Goal: Task Accomplishment & Management: Manage account settings

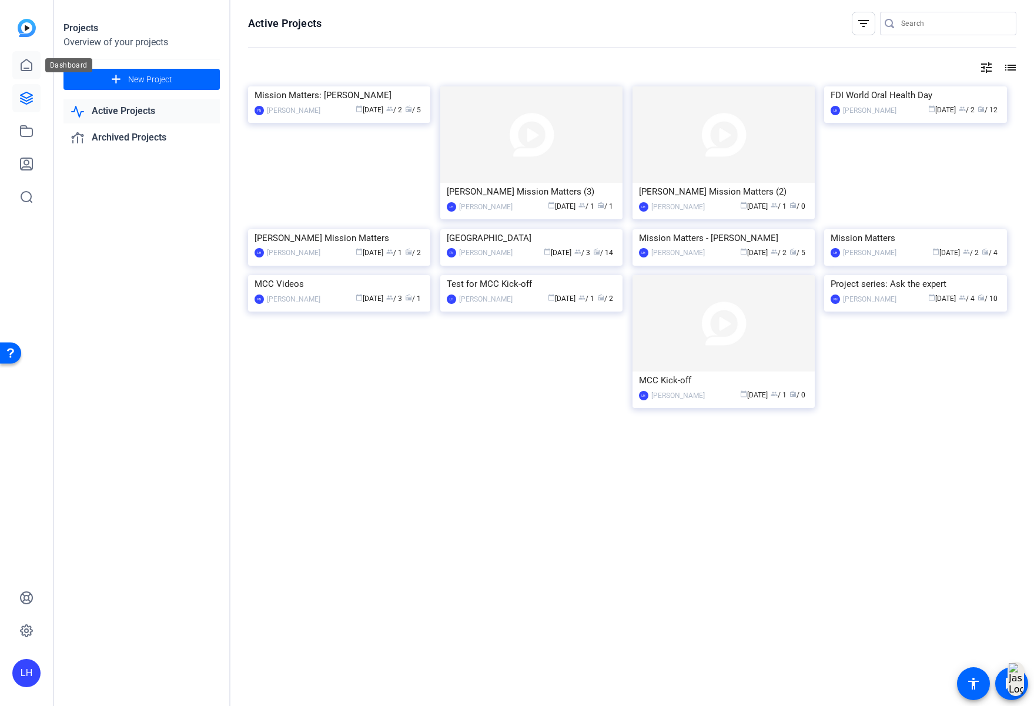
click at [19, 54] on link at bounding box center [26, 65] width 28 height 28
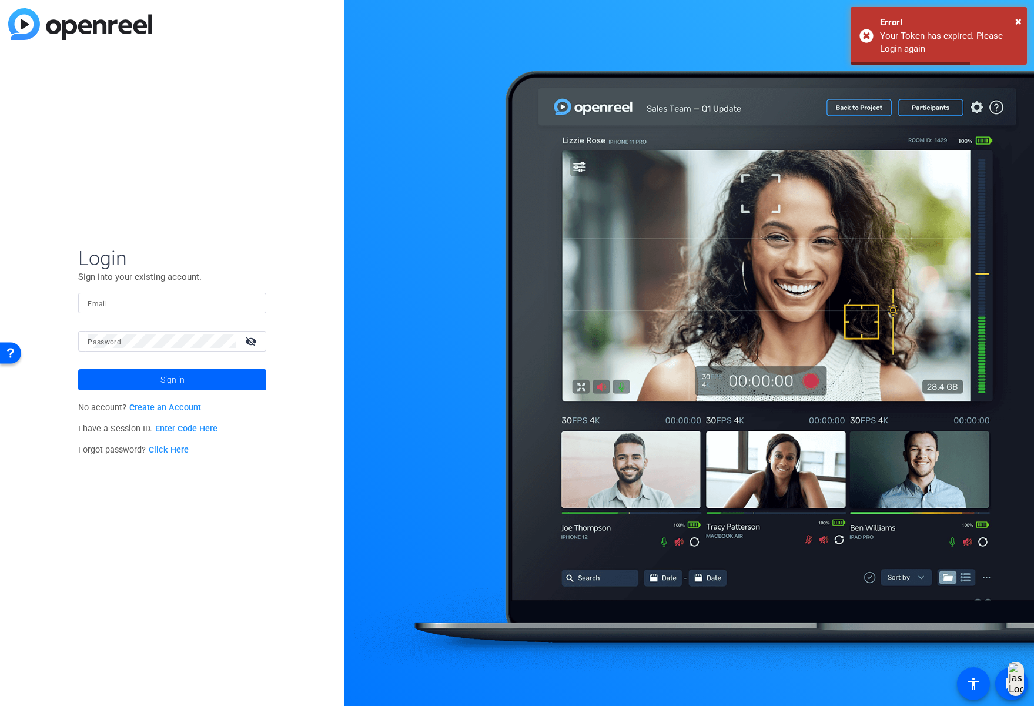
click at [105, 306] on mat-label "Email" at bounding box center [97, 304] width 19 height 8
click at [105, 306] on input "Email" at bounding box center [172, 303] width 169 height 14
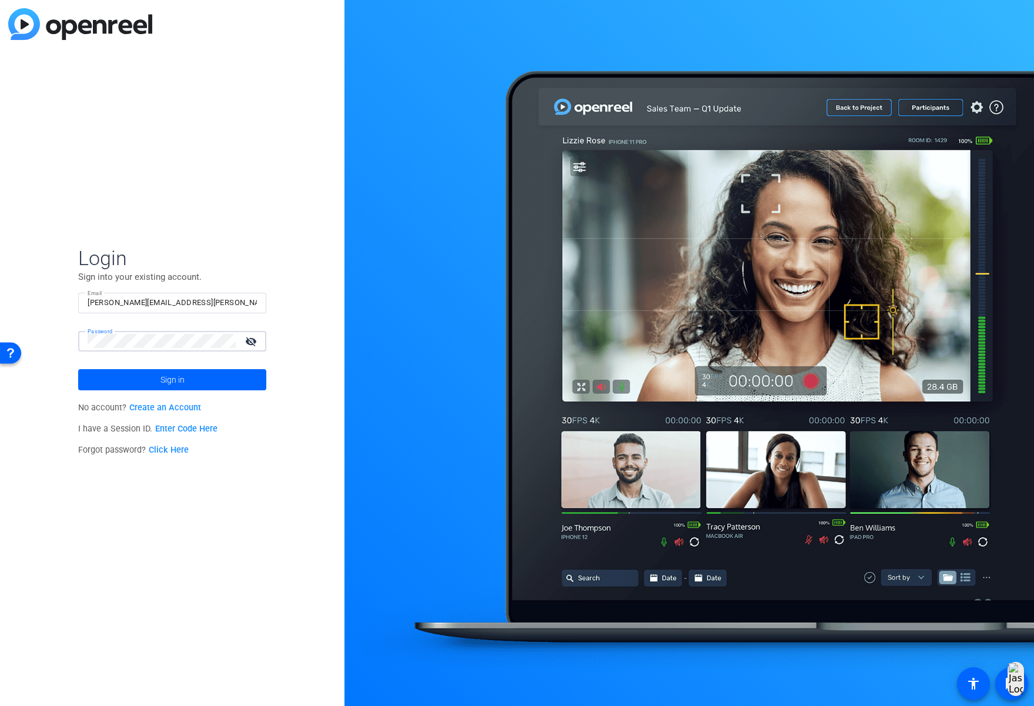
click at [78, 369] on button "Sign in" at bounding box center [172, 379] width 188 height 21
click at [136, 379] on span at bounding box center [172, 380] width 188 height 28
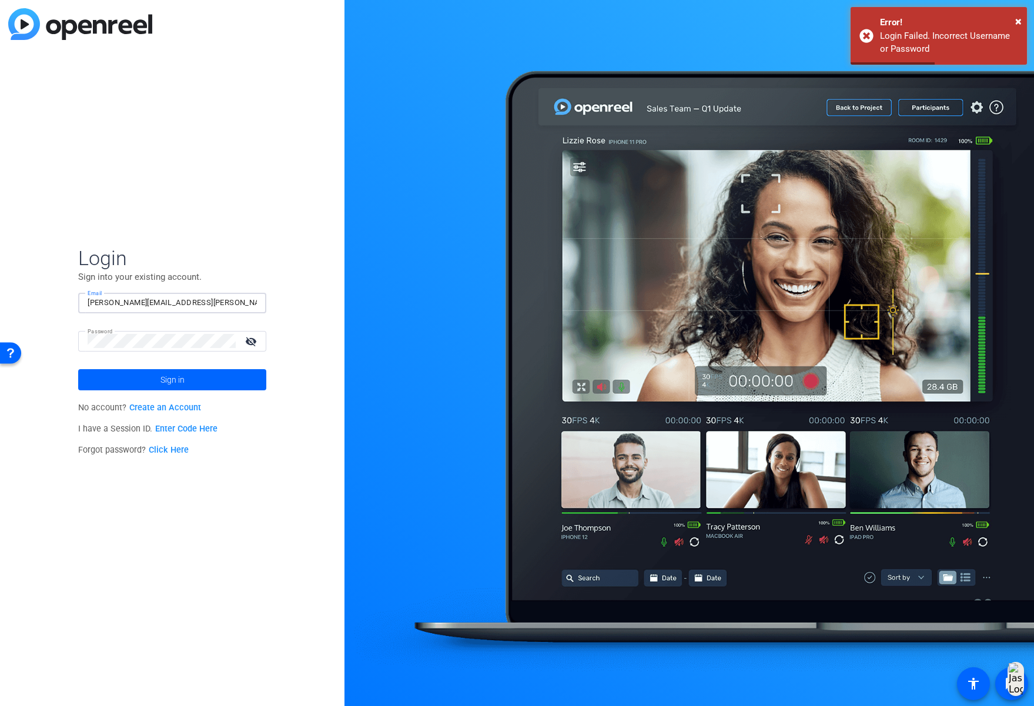
click at [163, 305] on input "lissa.reitz@charter.net" at bounding box center [172, 303] width 169 height 14
click at [164, 305] on input "lissa.reitz@charter.net" at bounding box center [172, 303] width 169 height 14
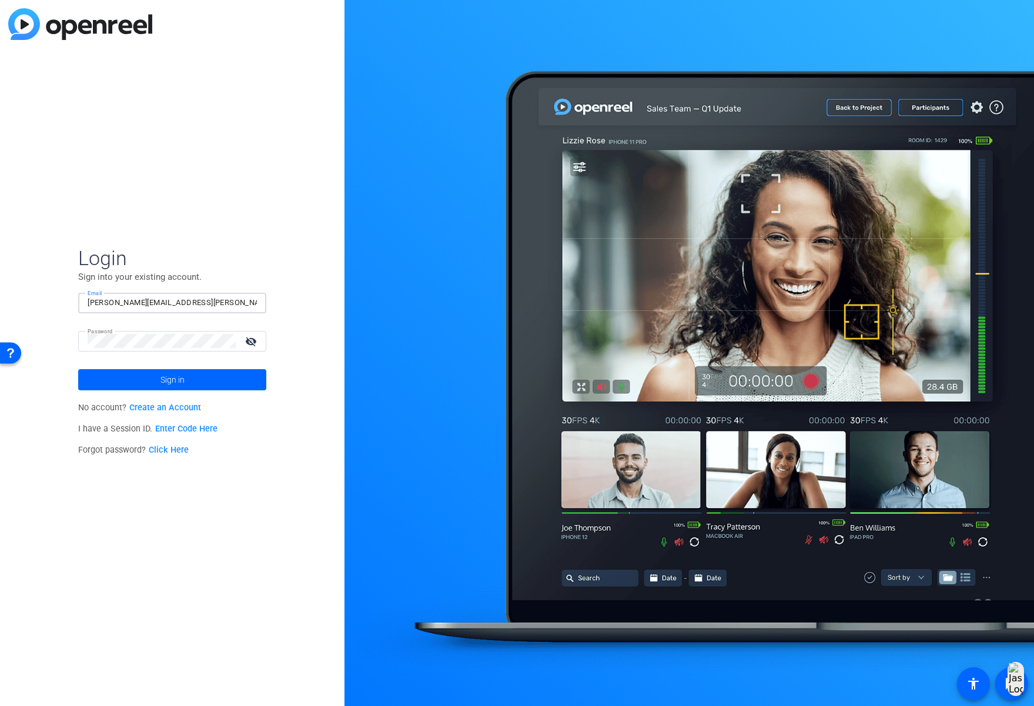
click at [160, 302] on input "lissa.reitz@charter.net" at bounding box center [172, 303] width 169 height 14
type input "[EMAIL_ADDRESS][PERSON_NAME][DOMAIN_NAME]"
click at [151, 380] on span at bounding box center [172, 380] width 188 height 28
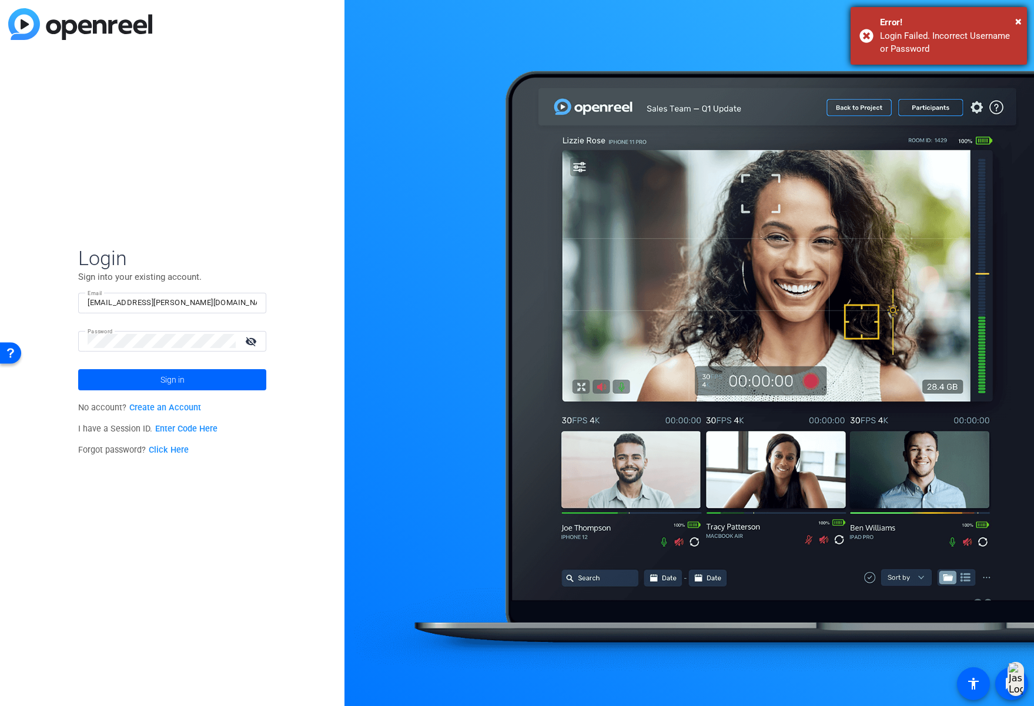
click at [1015, 18] on div "Error!" at bounding box center [949, 23] width 138 height 14
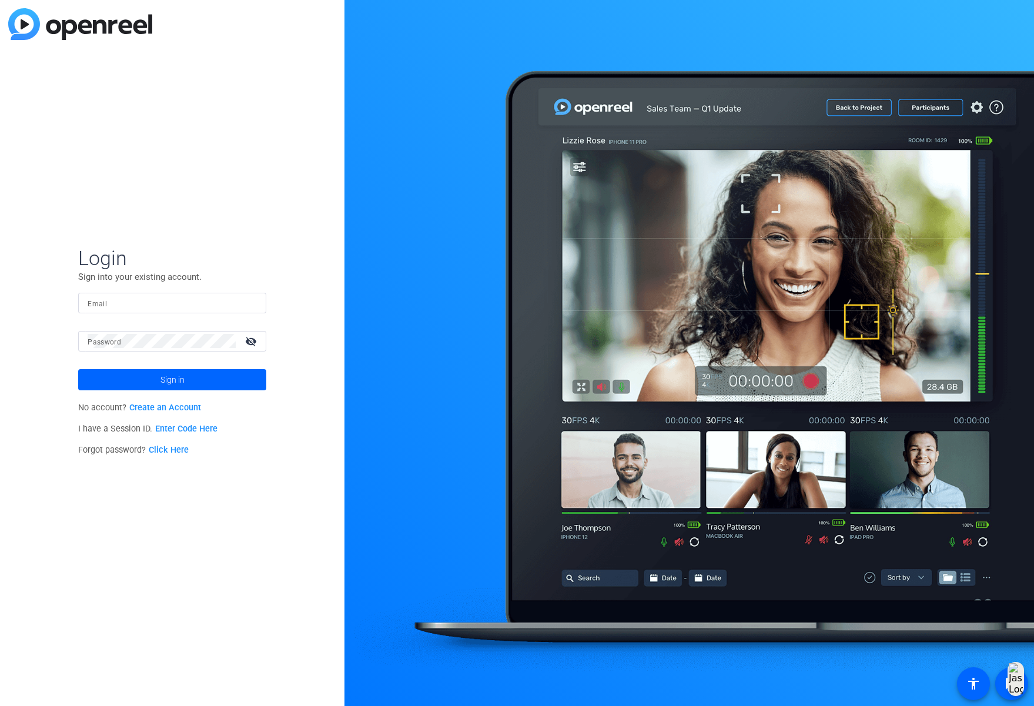
click at [142, 309] on input "Email" at bounding box center [172, 303] width 169 height 14
type input "[EMAIL_ADDRESS][PERSON_NAME][DOMAIN_NAME]"
click at [113, 344] on mat-label "Password" at bounding box center [105, 342] width 34 height 8
click at [147, 383] on span at bounding box center [172, 380] width 188 height 28
click at [116, 302] on input "Email" at bounding box center [172, 303] width 169 height 14
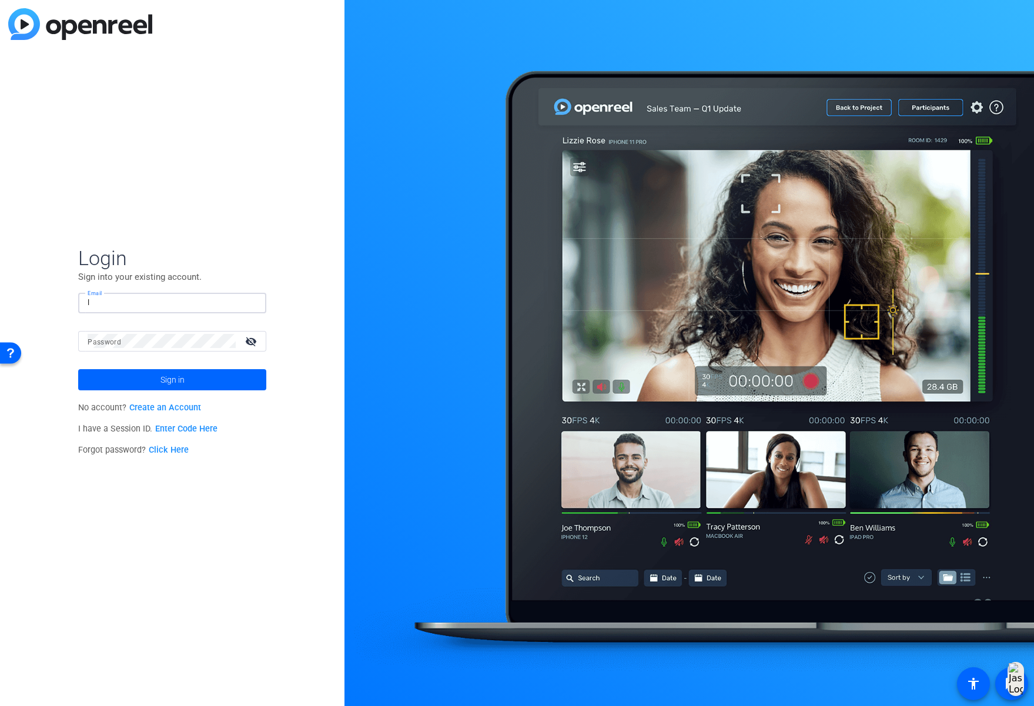
type input "[EMAIL_ADDRESS][PERSON_NAME][DOMAIN_NAME]"
click at [179, 383] on span "Sign in" at bounding box center [172, 379] width 24 height 29
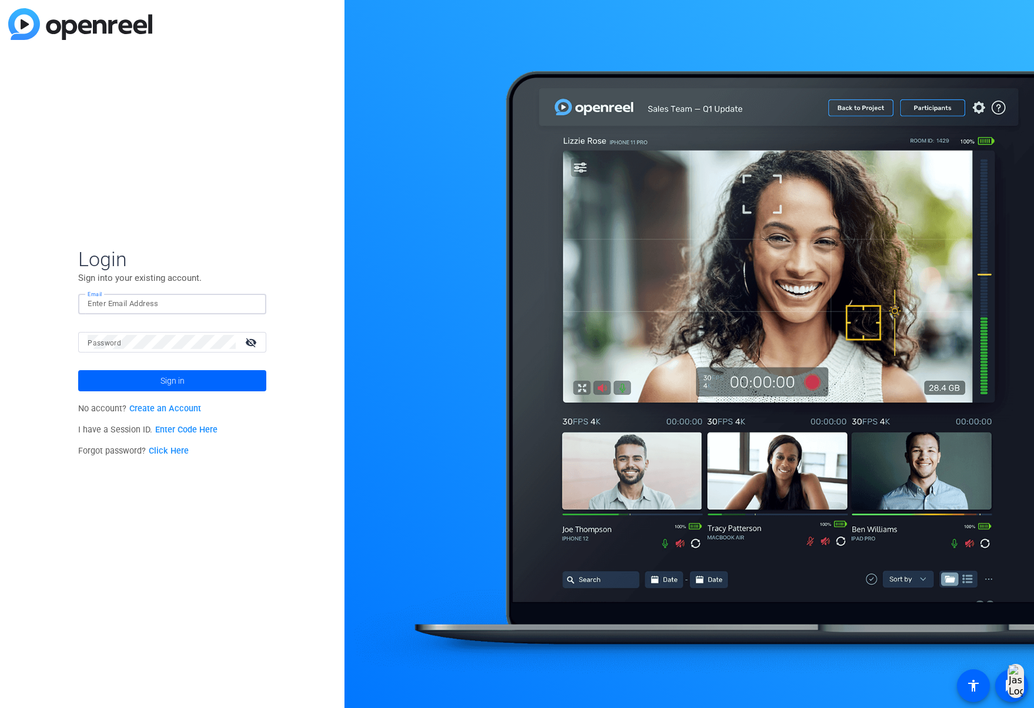
click at [153, 300] on input "Email" at bounding box center [172, 304] width 169 height 14
type input "[EMAIL_ADDRESS][PERSON_NAME][DOMAIN_NAME]"
click at [193, 379] on span at bounding box center [172, 381] width 188 height 28
click at [226, 307] on input "[EMAIL_ADDRESS][PERSON_NAME][DOMAIN_NAME]" at bounding box center [172, 304] width 169 height 14
click at [208, 190] on div "Login Sign into your existing account. Email lhenry-moss@solventum.com Password…" at bounding box center [172, 354] width 344 height 708
